Goal: Task Accomplishment & Management: Use online tool/utility

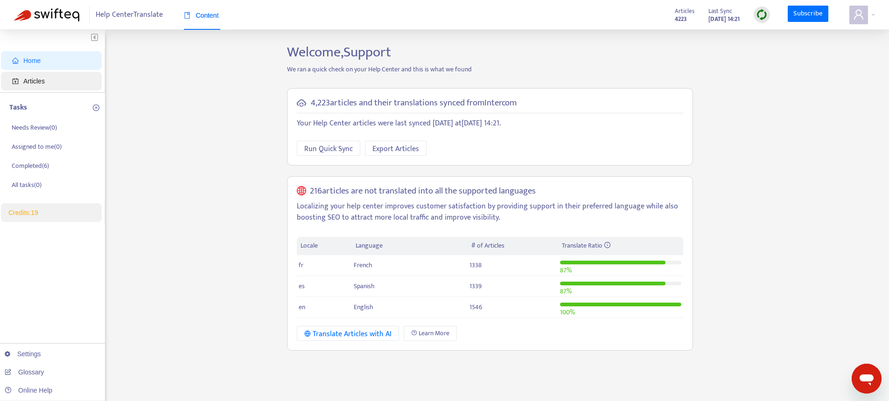
click at [44, 79] on span "Articles" at bounding box center [33, 80] width 21 height 7
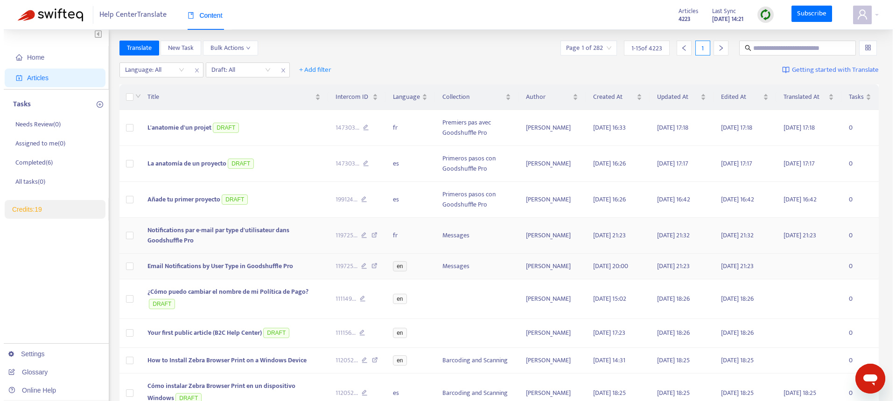
scroll to position [7, 0]
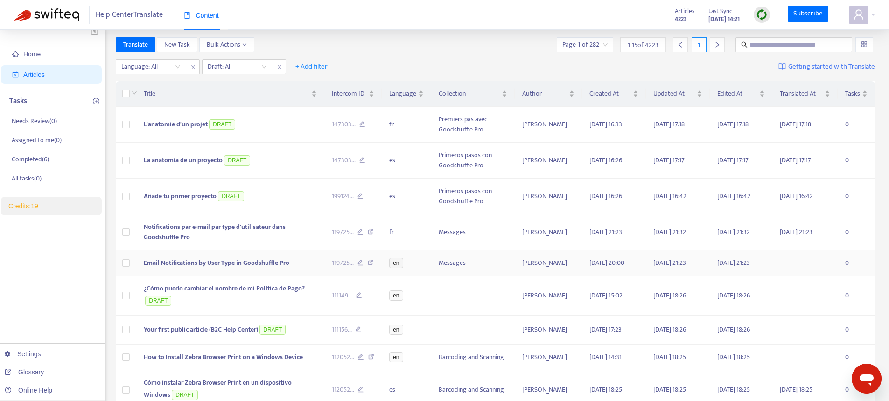
click at [164, 269] on td "Email Notifications by User Type in Goodshuffle Pro" at bounding box center [230, 264] width 188 height 26
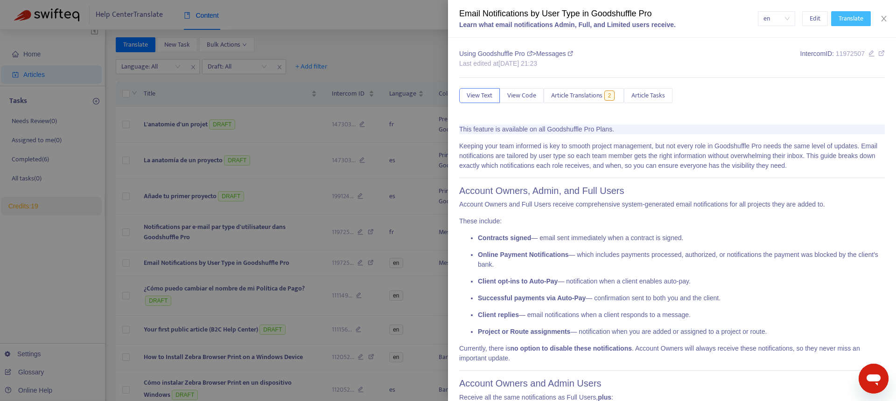
click at [859, 19] on span "Translate" at bounding box center [851, 19] width 25 height 10
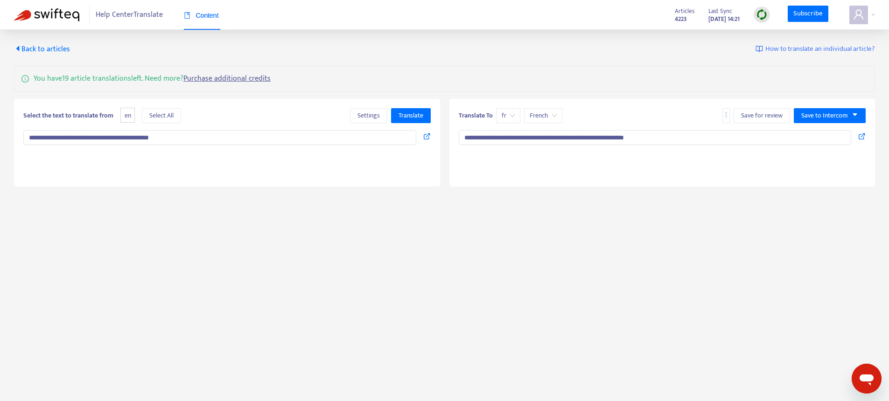
type textarea "**********"
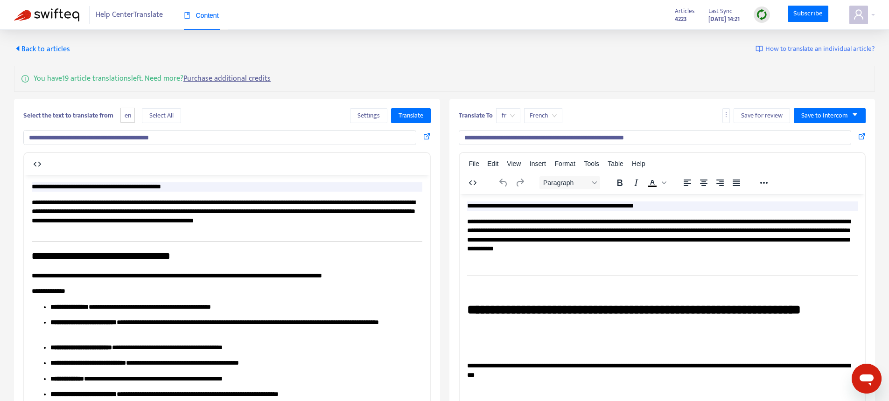
click at [37, 48] on span "Back to articles" at bounding box center [42, 49] width 56 height 13
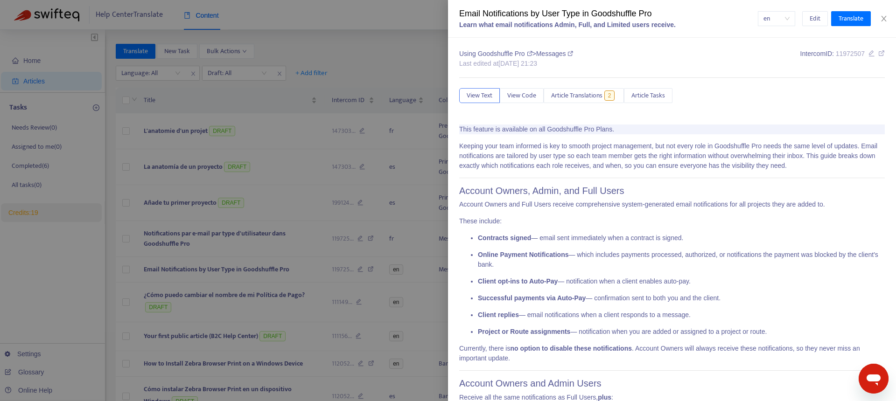
click at [351, 25] on div at bounding box center [448, 200] width 896 height 401
